Goal: Task Accomplishment & Management: Use online tool/utility

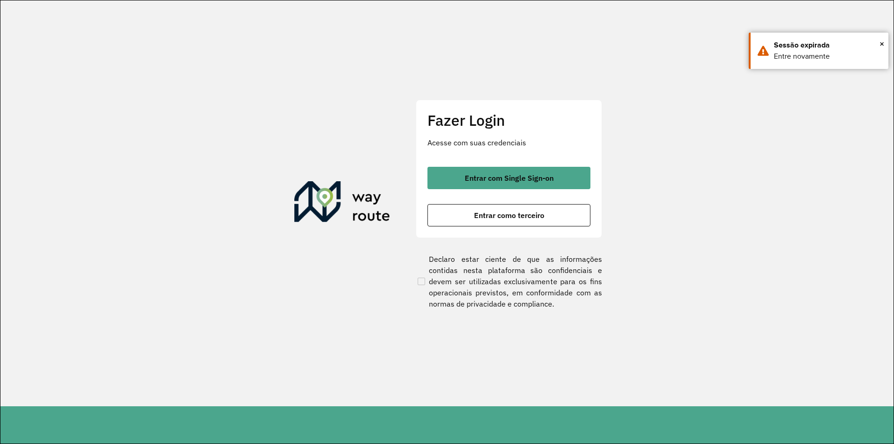
click at [543, 221] on button "Entrar como terceiro" at bounding box center [509, 215] width 163 height 22
click at [539, 221] on button "Entrar como terceiro" at bounding box center [509, 215] width 163 height 22
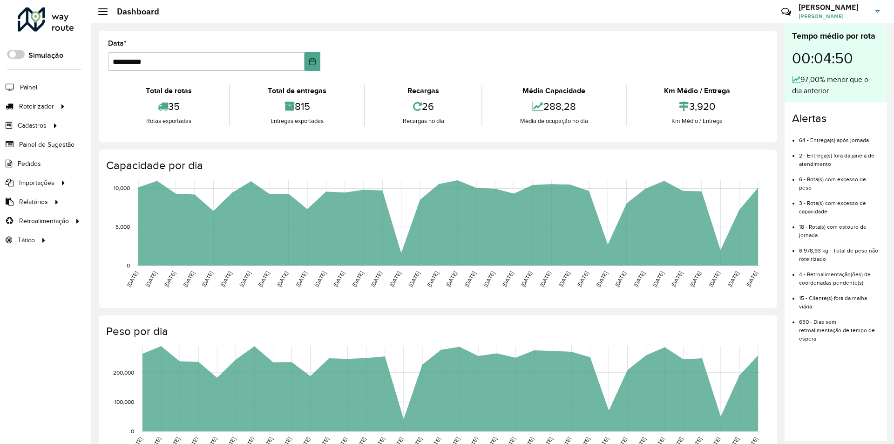
drag, startPoint x: 42, startPoint y: 327, endPoint x: 629, endPoint y: 187, distance: 603.4
click at [42, 327] on div "Roteirizador AmbevTech Simulação Painel Roteirizador Entregas Vendas Cadastros …" at bounding box center [45, 222] width 91 height 444
click at [137, 100] on link "Entregas" at bounding box center [155, 106] width 114 height 19
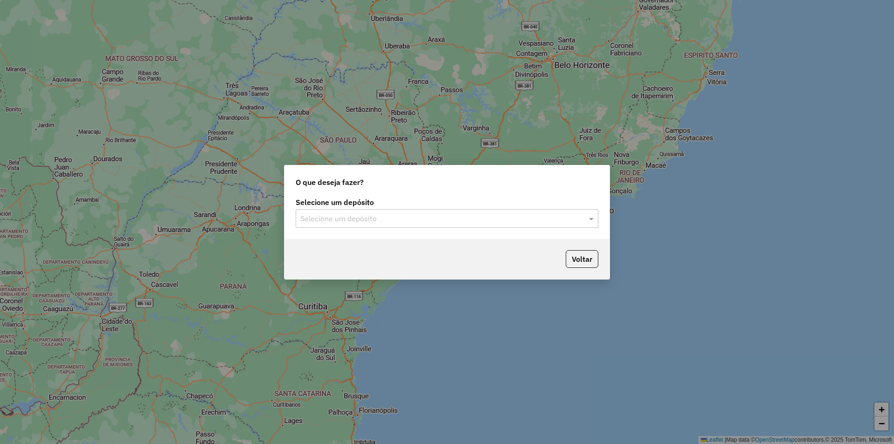
click at [482, 224] on input "text" at bounding box center [437, 218] width 275 height 11
click at [448, 248] on div "Araujo" at bounding box center [447, 246] width 302 height 16
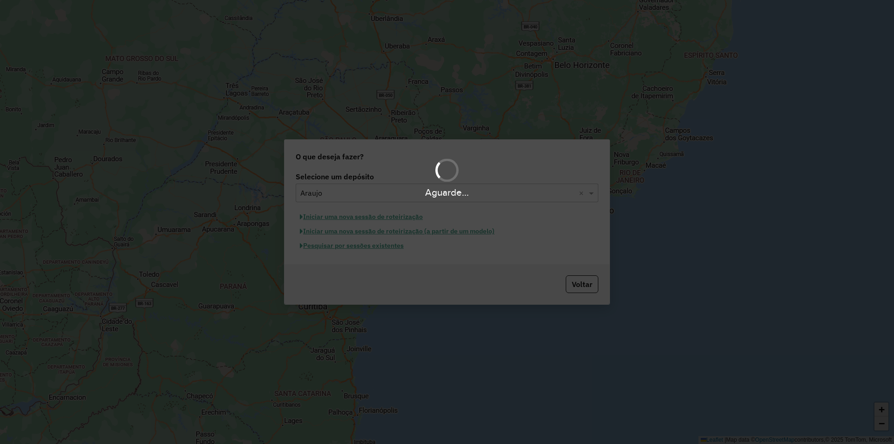
click at [382, 246] on div "Aguarde..." at bounding box center [447, 222] width 894 height 444
click at [389, 248] on div "Aguarde..." at bounding box center [447, 222] width 894 height 444
click at [382, 252] on hb-app "Aguarde... Pop-up bloqueado! Seu navegador bloqueou automáticamente a abertura …" at bounding box center [447, 222] width 894 height 444
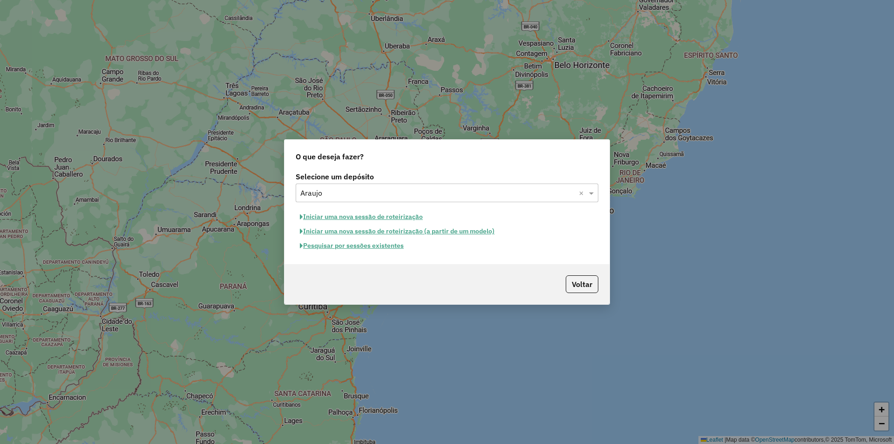
click at [377, 251] on button "Pesquisar por sessões existentes" at bounding box center [352, 246] width 112 height 14
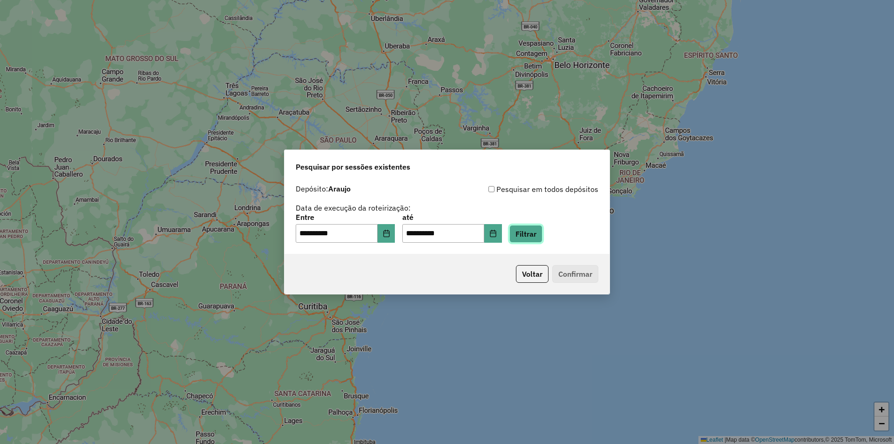
click at [537, 232] on button "Filtrar" at bounding box center [526, 234] width 33 height 18
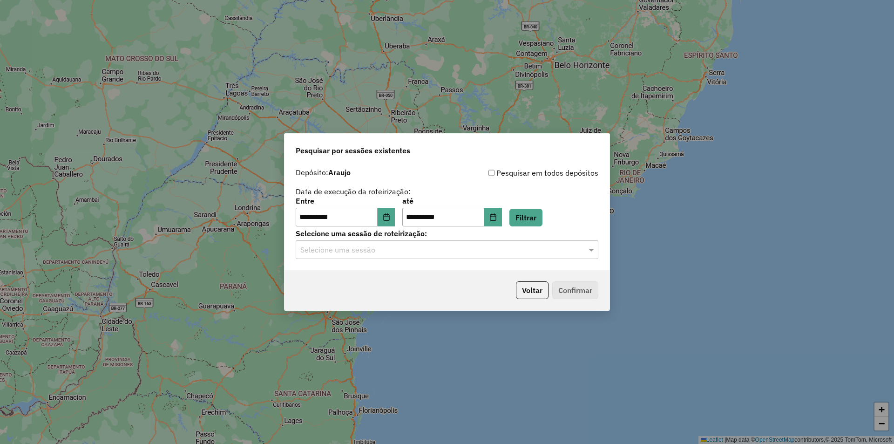
click at [409, 260] on div "**********" at bounding box center [447, 217] width 325 height 107
click at [397, 256] on div "Selecione uma sessão" at bounding box center [447, 249] width 303 height 19
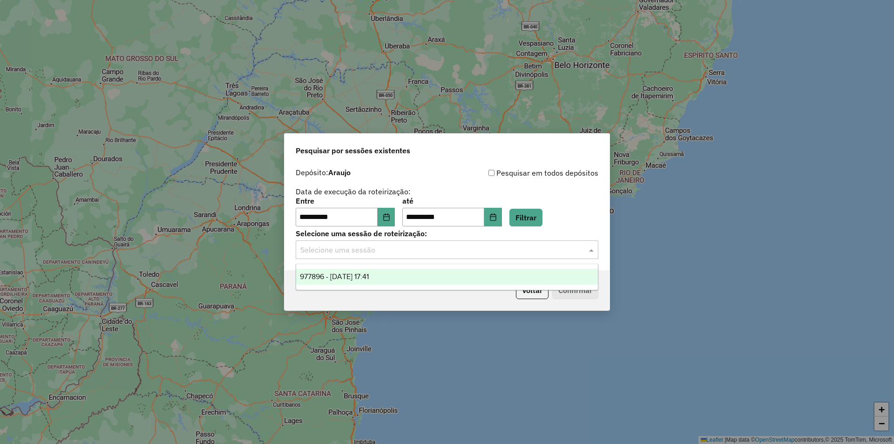
click at [376, 285] on ng-dropdown-panel "977896 - 12/08/2025 17:41" at bounding box center [447, 277] width 303 height 27
click at [437, 281] on div "977896 - 12/08/2025 17:41" at bounding box center [447, 277] width 302 height 16
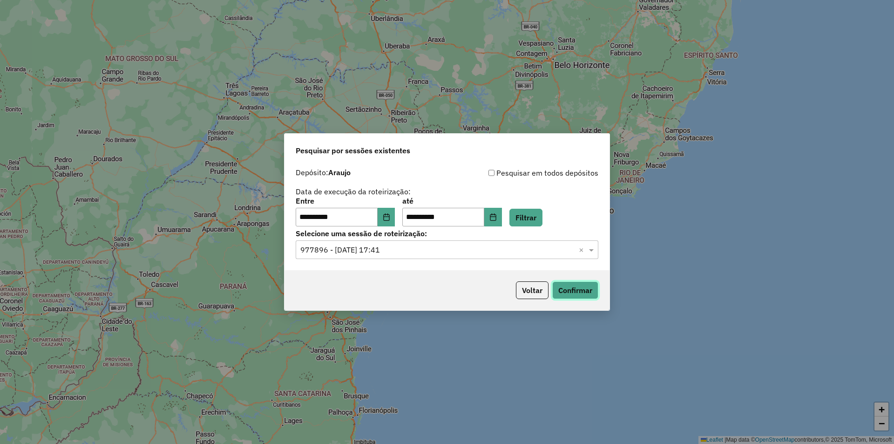
click at [577, 293] on button "Confirmar" at bounding box center [576, 290] width 46 height 18
